Goal: Transaction & Acquisition: Obtain resource

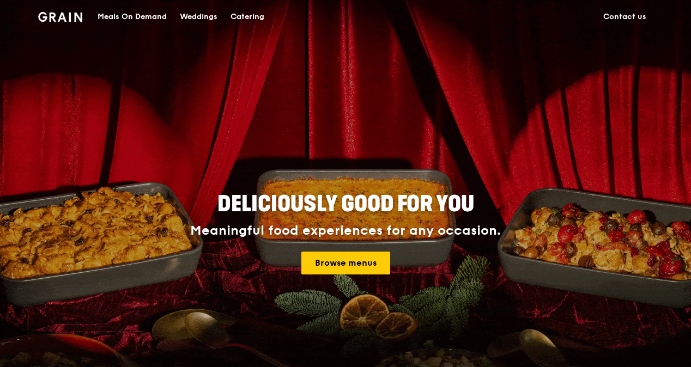
click at [249, 19] on div "Catering" at bounding box center [247, 17] width 34 height 33
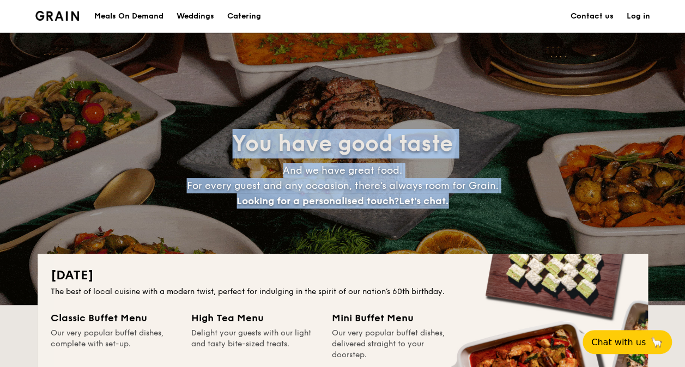
drag, startPoint x: 262, startPoint y: 144, endPoint x: 494, endPoint y: 205, distance: 240.0
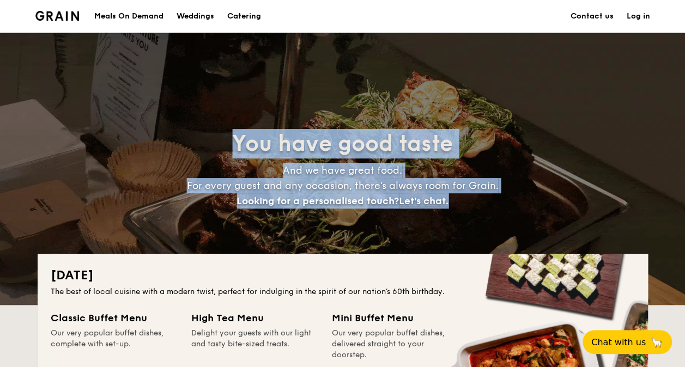
click at [494, 205] on div "You have good taste And we have great food. For every guest and any occasion, t…" at bounding box center [342, 169] width 487 height 80
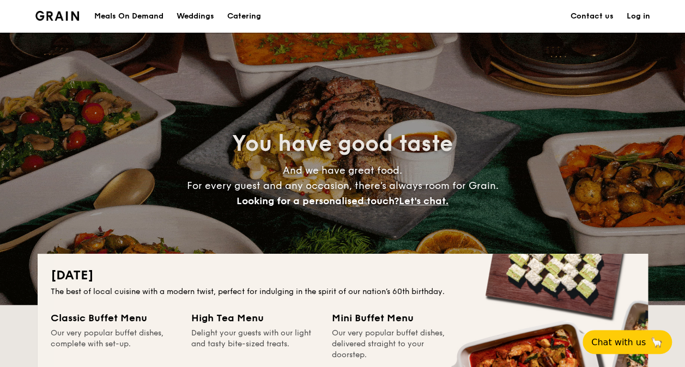
click at [232, 298] on div "[DATE] The best of local cuisine with a modern twist, perfect for indulging in …" at bounding box center [343, 369] width 610 height 231
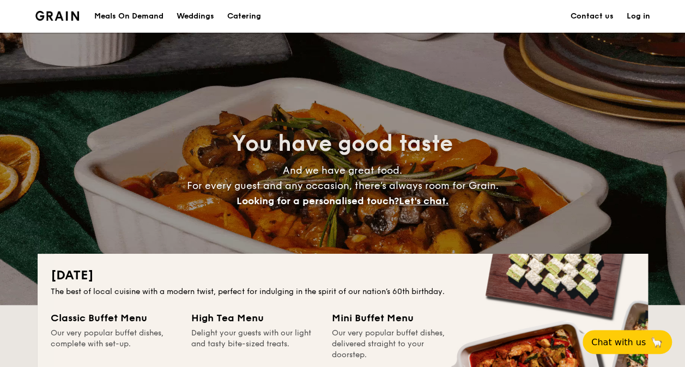
drag, startPoint x: 222, startPoint y: 141, endPoint x: 420, endPoint y: 227, distance: 215.9
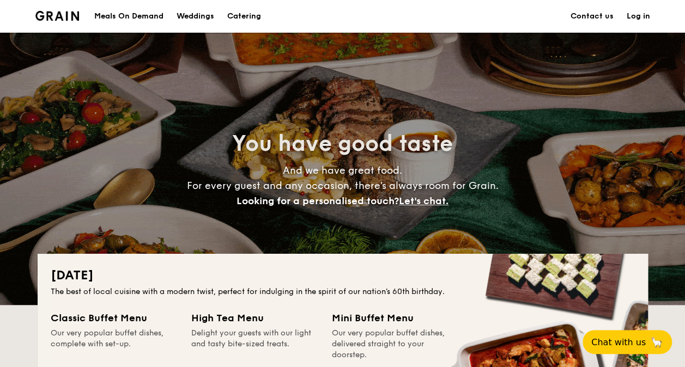
click at [420, 226] on div "You have good taste And we have great food. For every guest and any occasion, t…" at bounding box center [343, 169] width 610 height 272
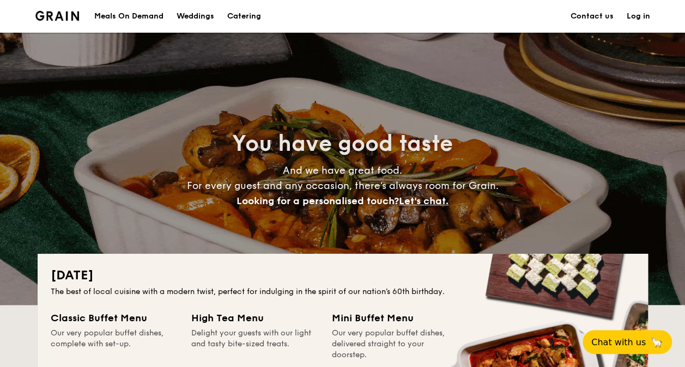
click at [203, 292] on div "The best of local cuisine with a modern twist, perfect for indulging in the spi…" at bounding box center [343, 291] width 584 height 11
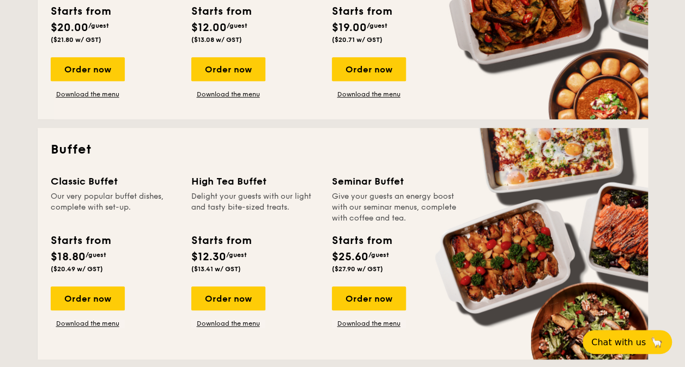
scroll to position [436, 0]
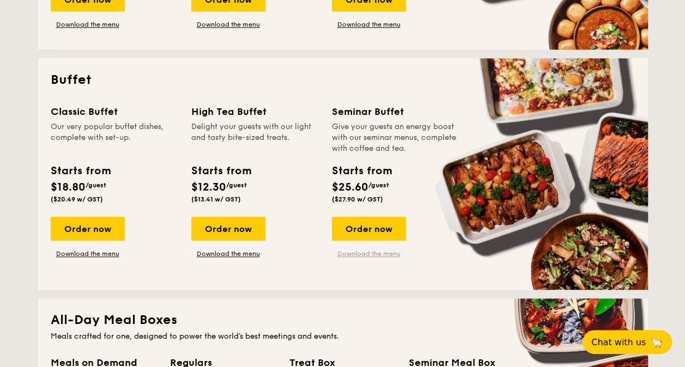
click at [353, 253] on link "Download the menu" at bounding box center [369, 253] width 74 height 9
